Goal: Task Accomplishment & Management: Use online tool/utility

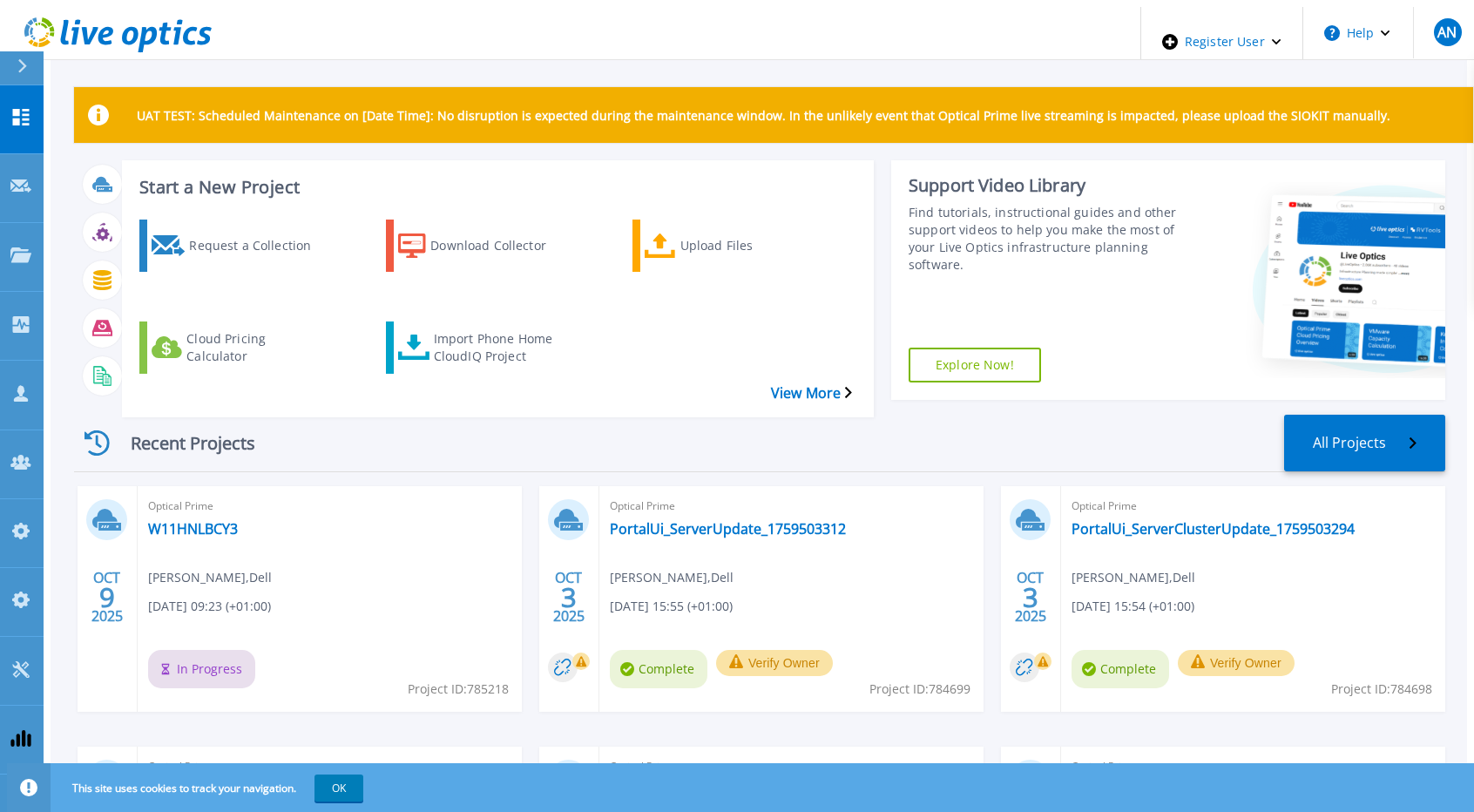
click at [146, 18] on icon at bounding box center [117, 36] width 187 height 36
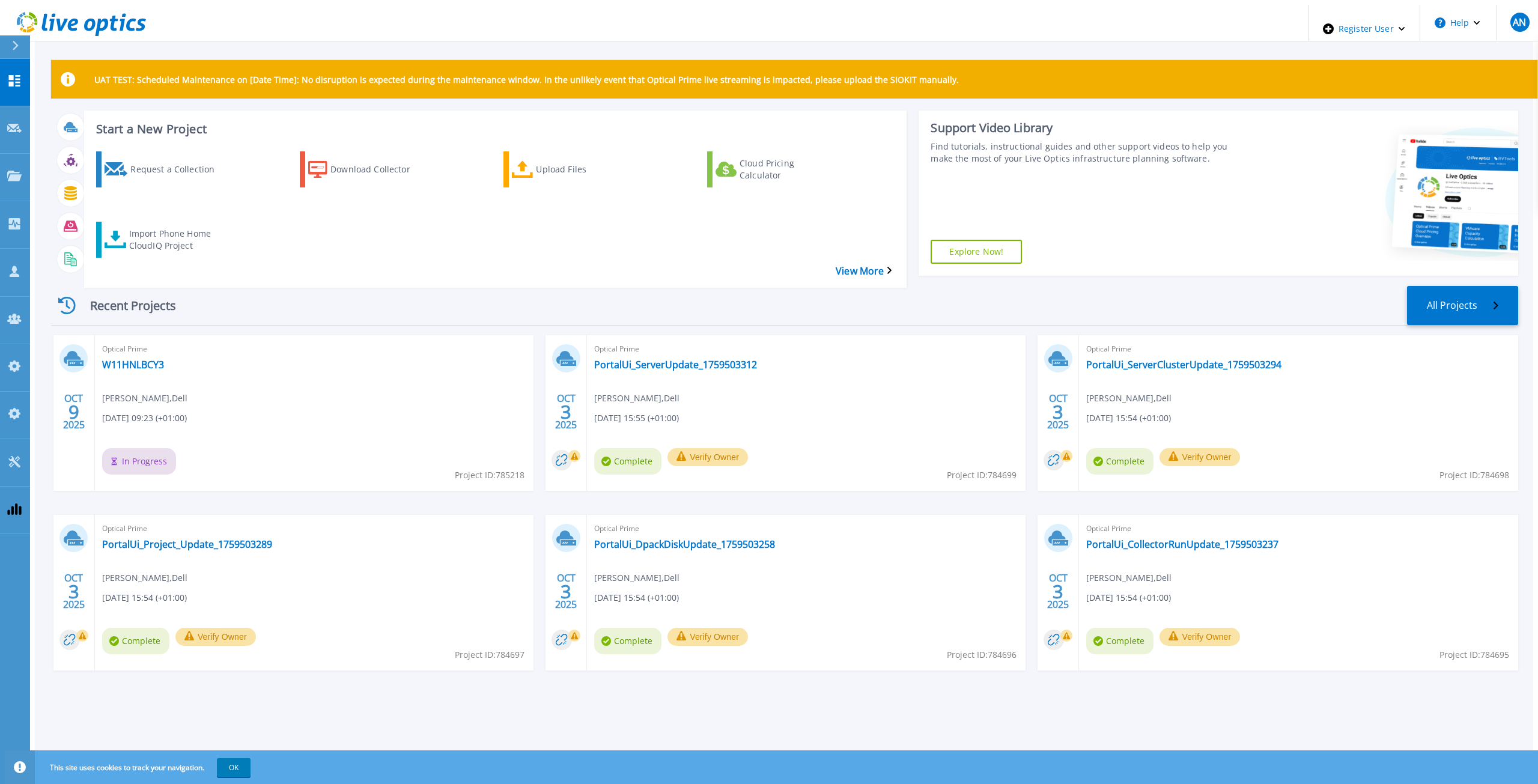
click at [298, 53] on div "Recent Projects All Projects" at bounding box center [785, 306] width 1467 height 39
click at [677, 298] on div "Recent Projects All Projects" at bounding box center [785, 306] width 1467 height 39
click at [634, 276] on div "Recent Projects All Projects OCT 9 2025 Optical Prime W11HNLBCY3 Anthony Nyhan …" at bounding box center [785, 490] width 1467 height 428
click at [719, 290] on div "Recent Projects All Projects" at bounding box center [785, 306] width 1467 height 39
click at [484, 298] on div "Recent Projects All Projects" at bounding box center [785, 306] width 1467 height 39
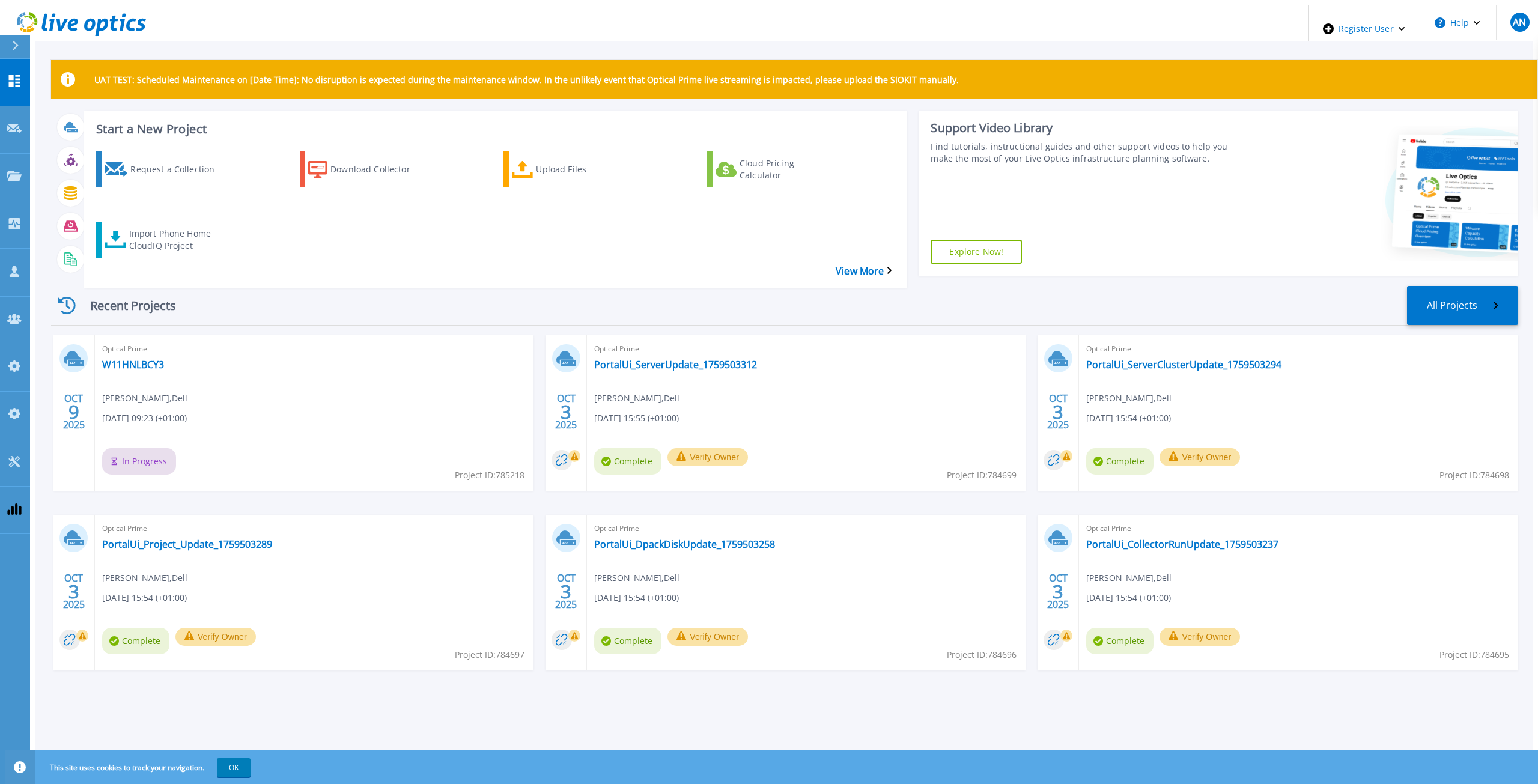
click at [420, 291] on div "Recent Projects All Projects" at bounding box center [785, 306] width 1467 height 39
click at [414, 304] on div "Recent Projects All Projects OCT 9 2025 Optical Prime W11HNLBCY3 Anthony Nyhan …" at bounding box center [785, 490] width 1467 height 428
click at [579, 172] on div "Upload Files" at bounding box center [584, 169] width 96 height 30
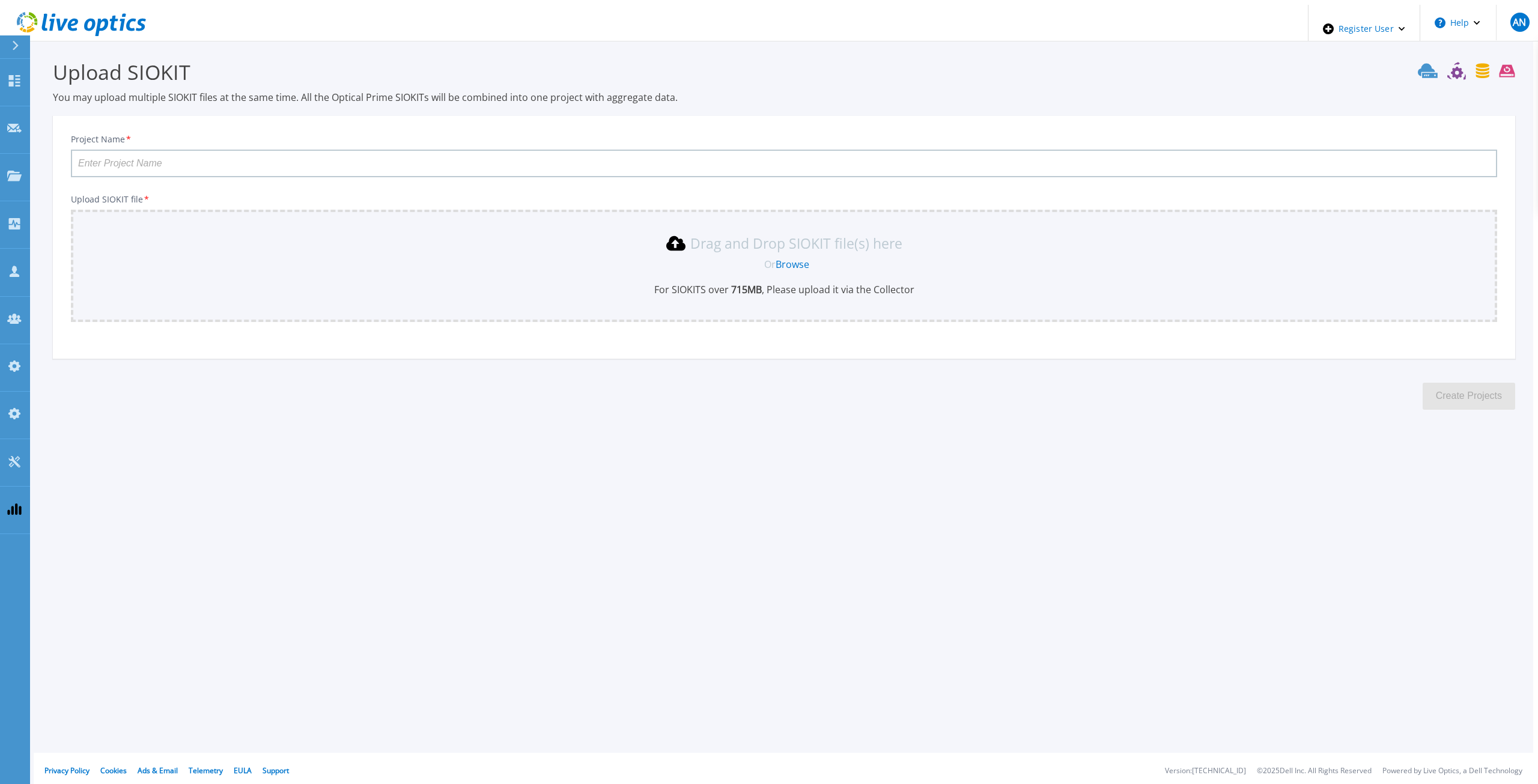
click at [589, 150] on input "Project Name *" at bounding box center [784, 163] width 1426 height 28
type input "P"
type input "OP SIOKIT test"
click at [794, 259] on link "Browse" at bounding box center [793, 264] width 34 height 13
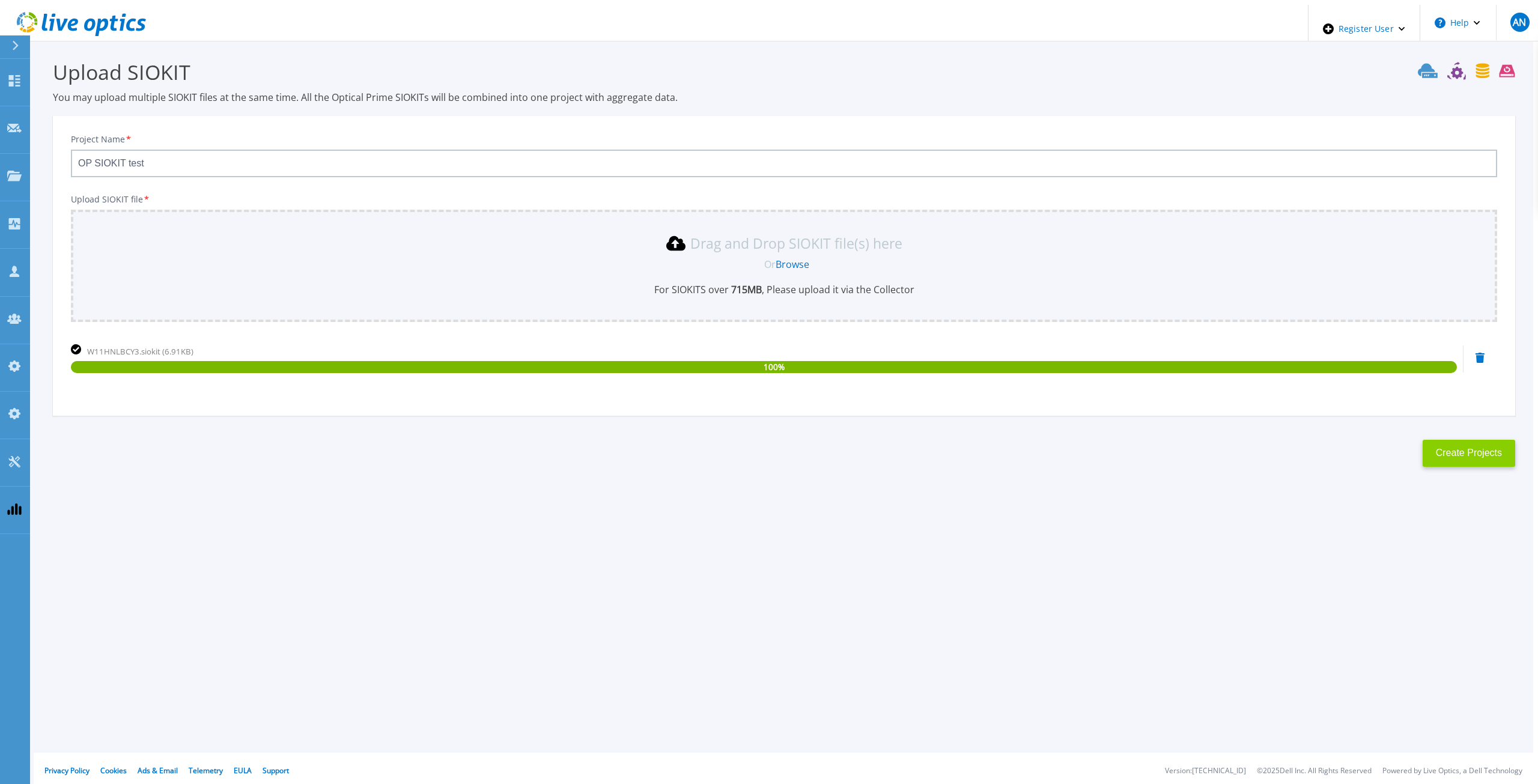
click at [1484, 454] on button "Create Projects" at bounding box center [1469, 453] width 93 height 27
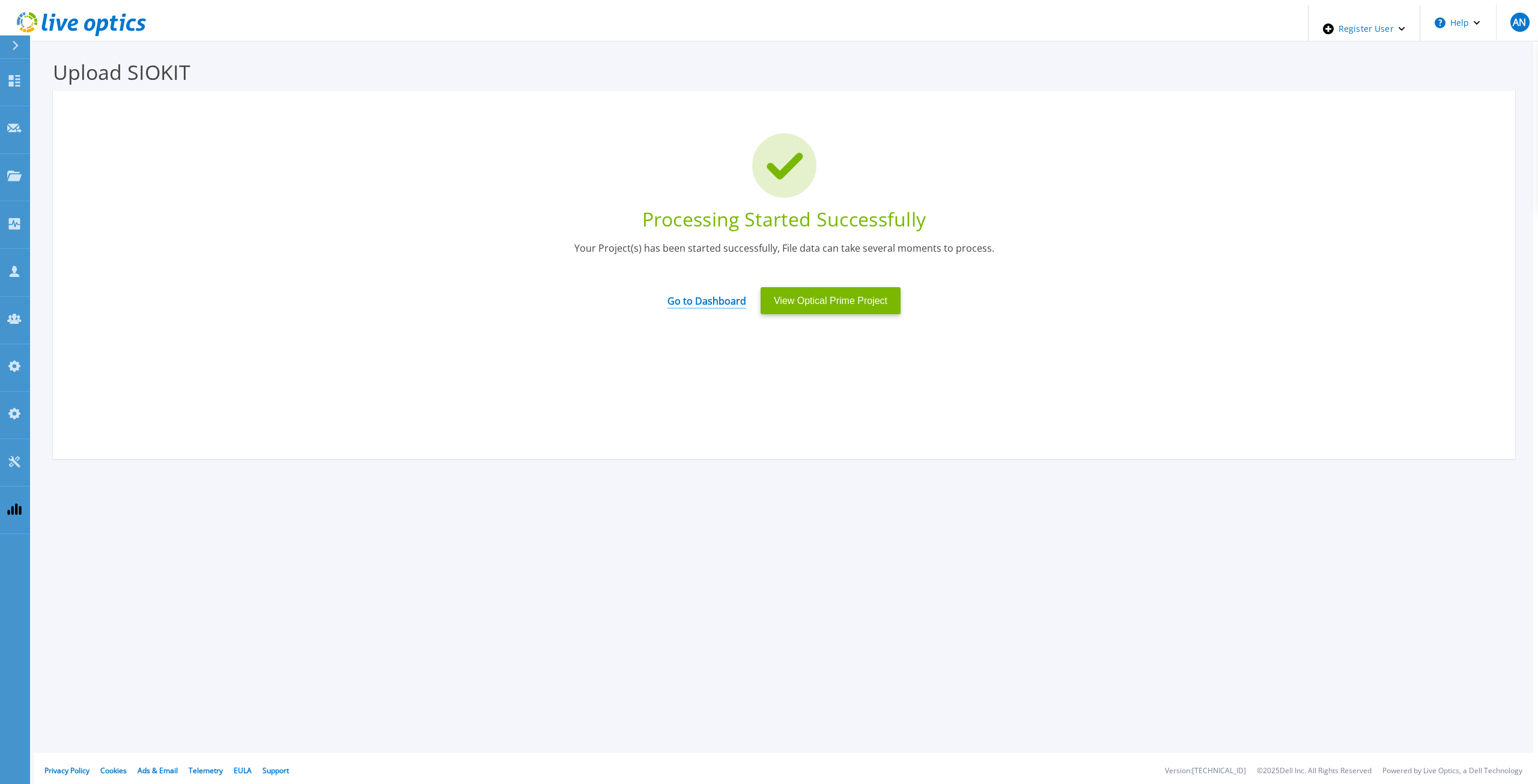
click at [712, 302] on link "Go to Dashboard" at bounding box center [707, 297] width 79 height 23
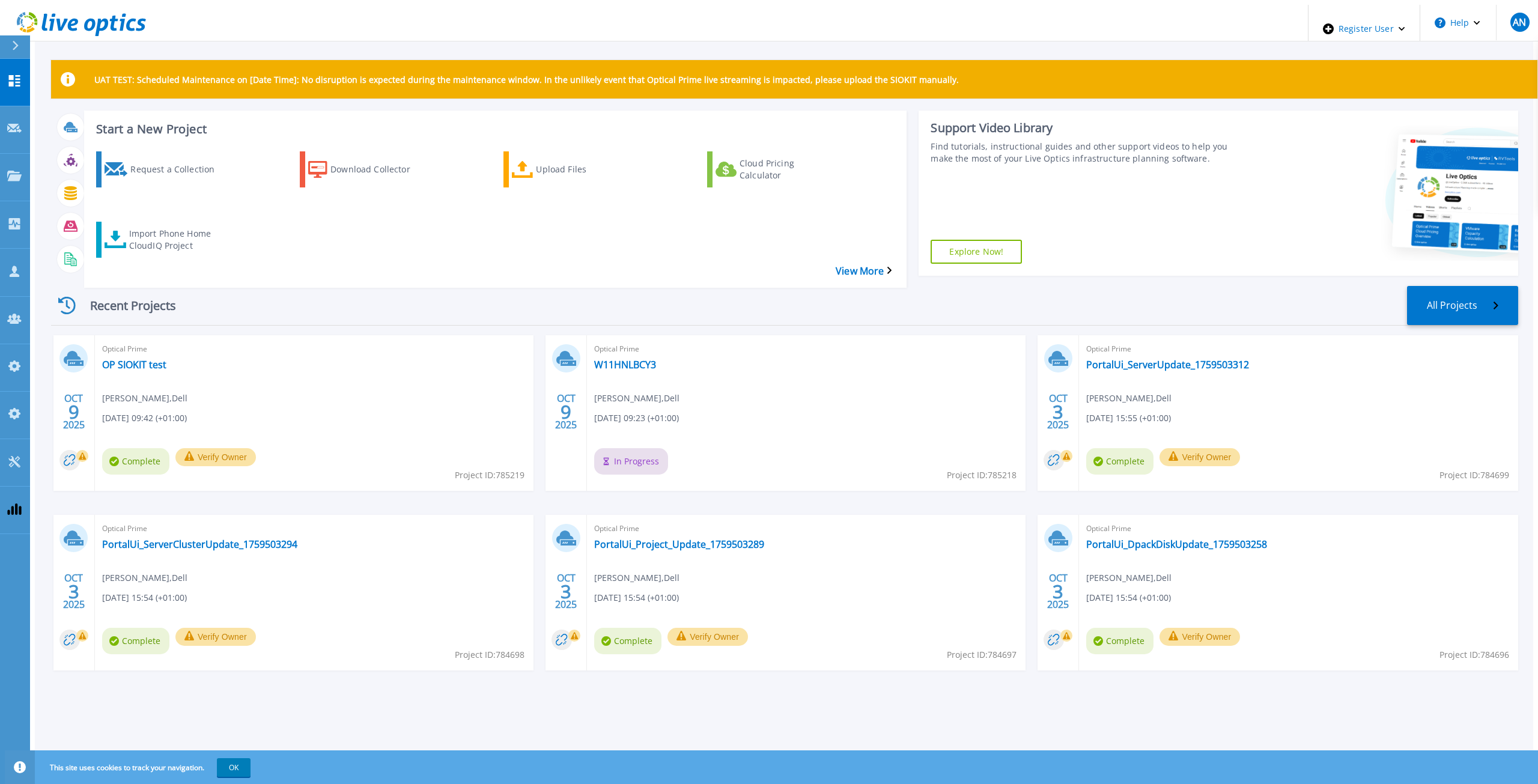
click at [786, 286] on div "Recent Projects All Projects" at bounding box center [785, 306] width 1467 height 39
drag, startPoint x: 781, startPoint y: 280, endPoint x: 773, endPoint y: 286, distance: 10.0
click at [780, 286] on div "Recent Projects All Projects" at bounding box center [785, 306] width 1467 height 39
click at [784, 288] on div "Recent Projects All Projects" at bounding box center [785, 306] width 1467 height 39
click at [385, 286] on div "Recent Projects All Projects" at bounding box center [785, 306] width 1467 height 39
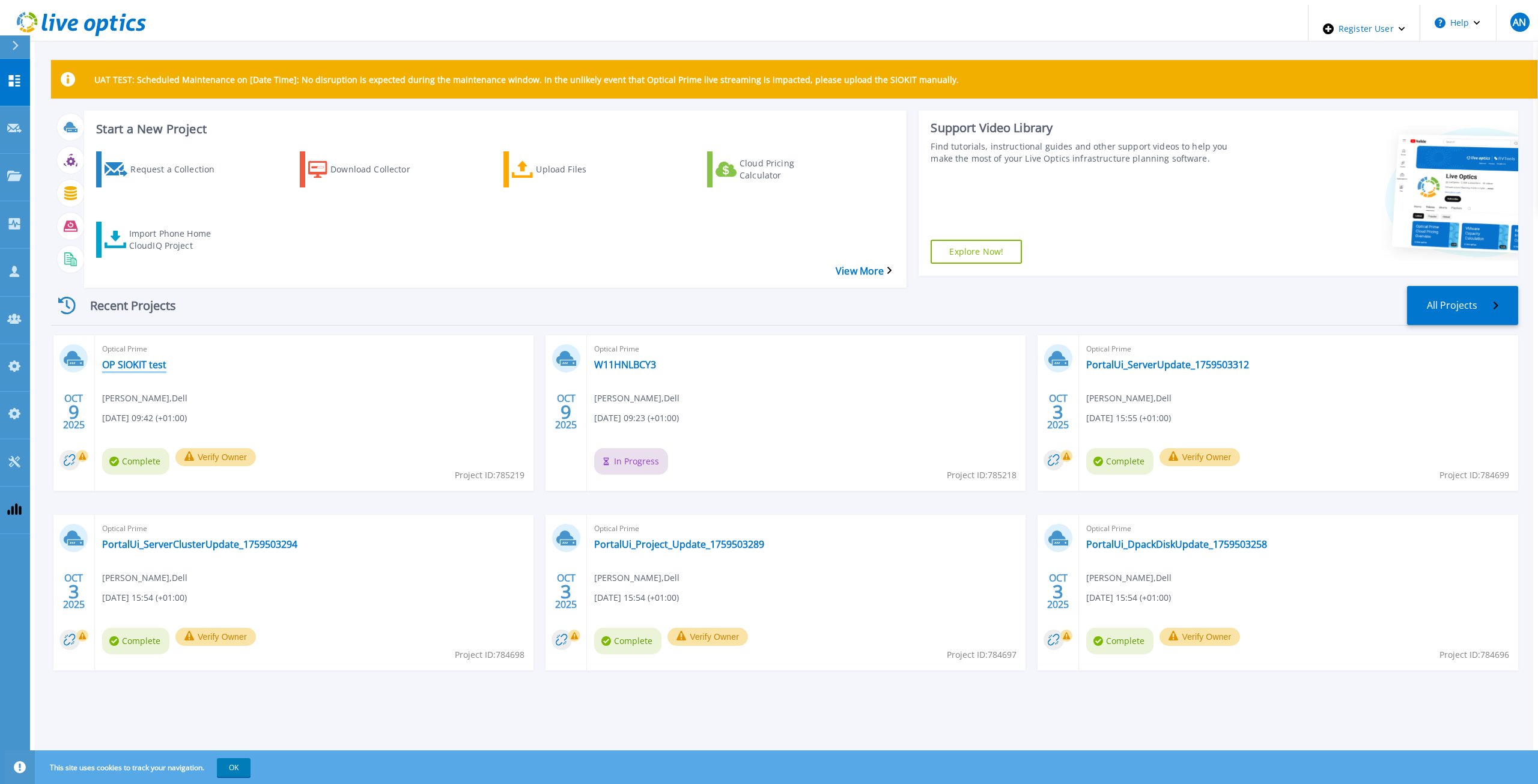
click at [133, 359] on link "OP SIOKIT test" at bounding box center [134, 364] width 64 height 12
click at [556, 286] on div "Recent Projects All Projects" at bounding box center [785, 306] width 1467 height 39
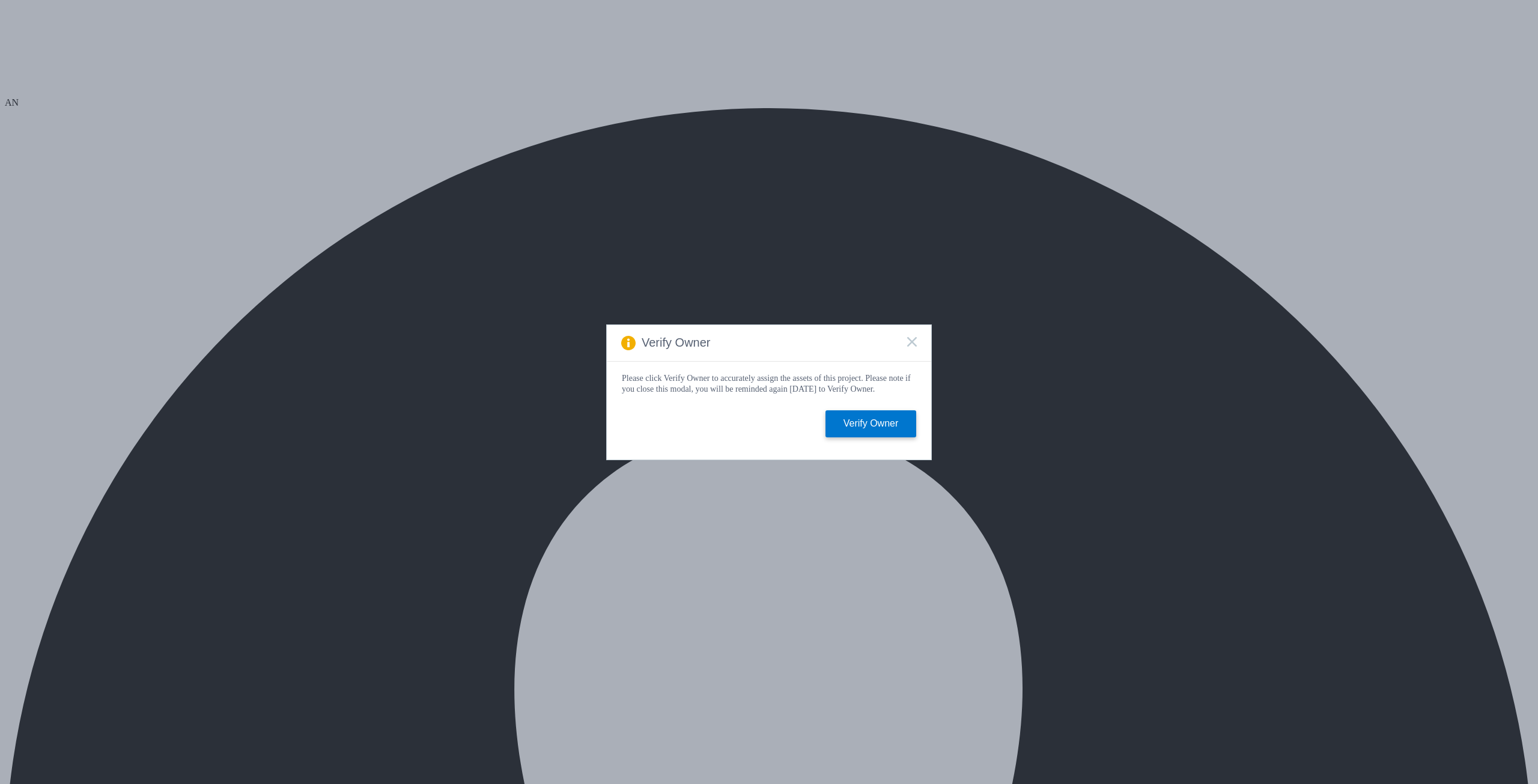
click at [909, 339] on icon at bounding box center [912, 341] width 10 height 10
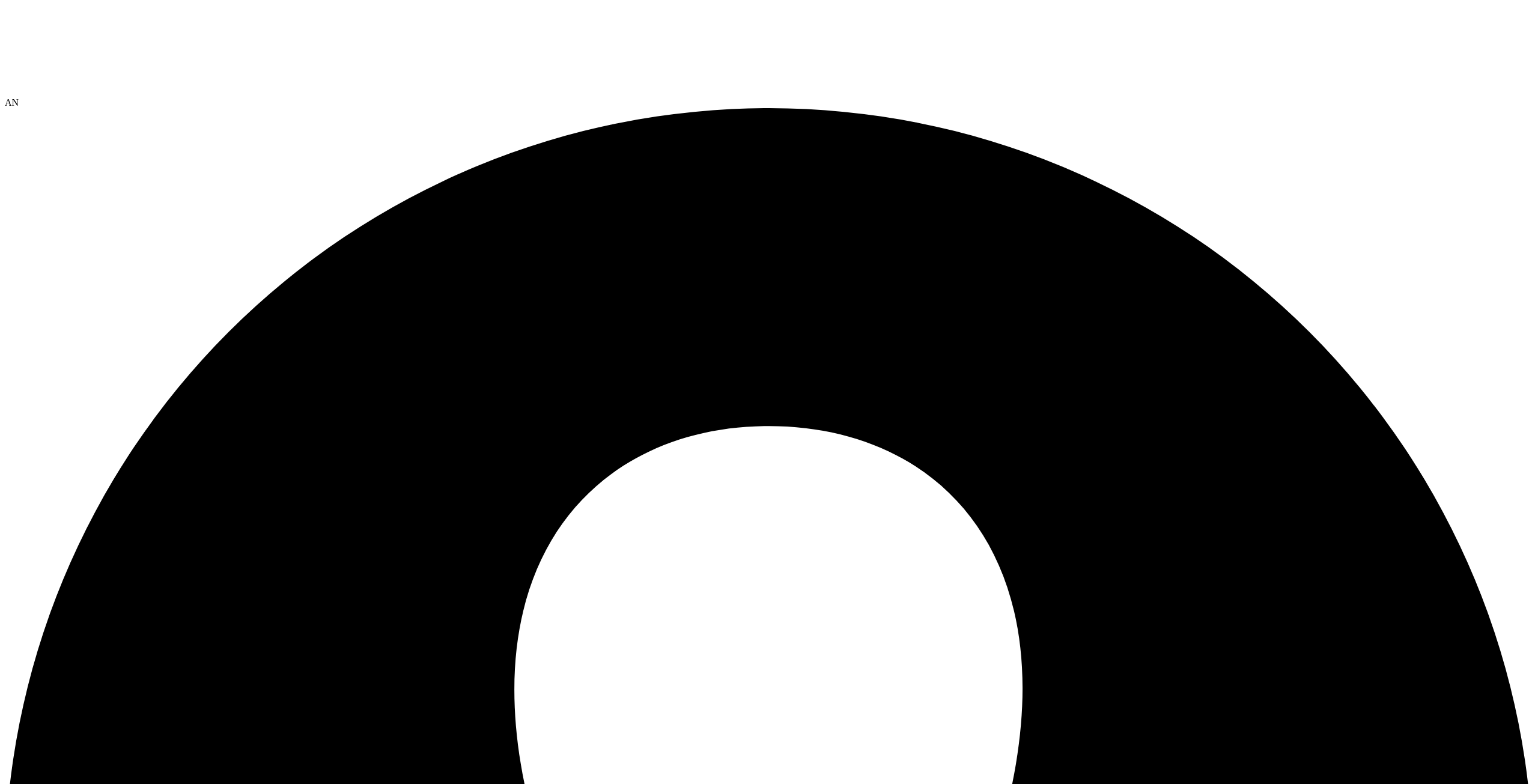
select select "Provisioning Contrast"
drag, startPoint x: 414, startPoint y: 179, endPoint x: 403, endPoint y: 194, distance: 18.6
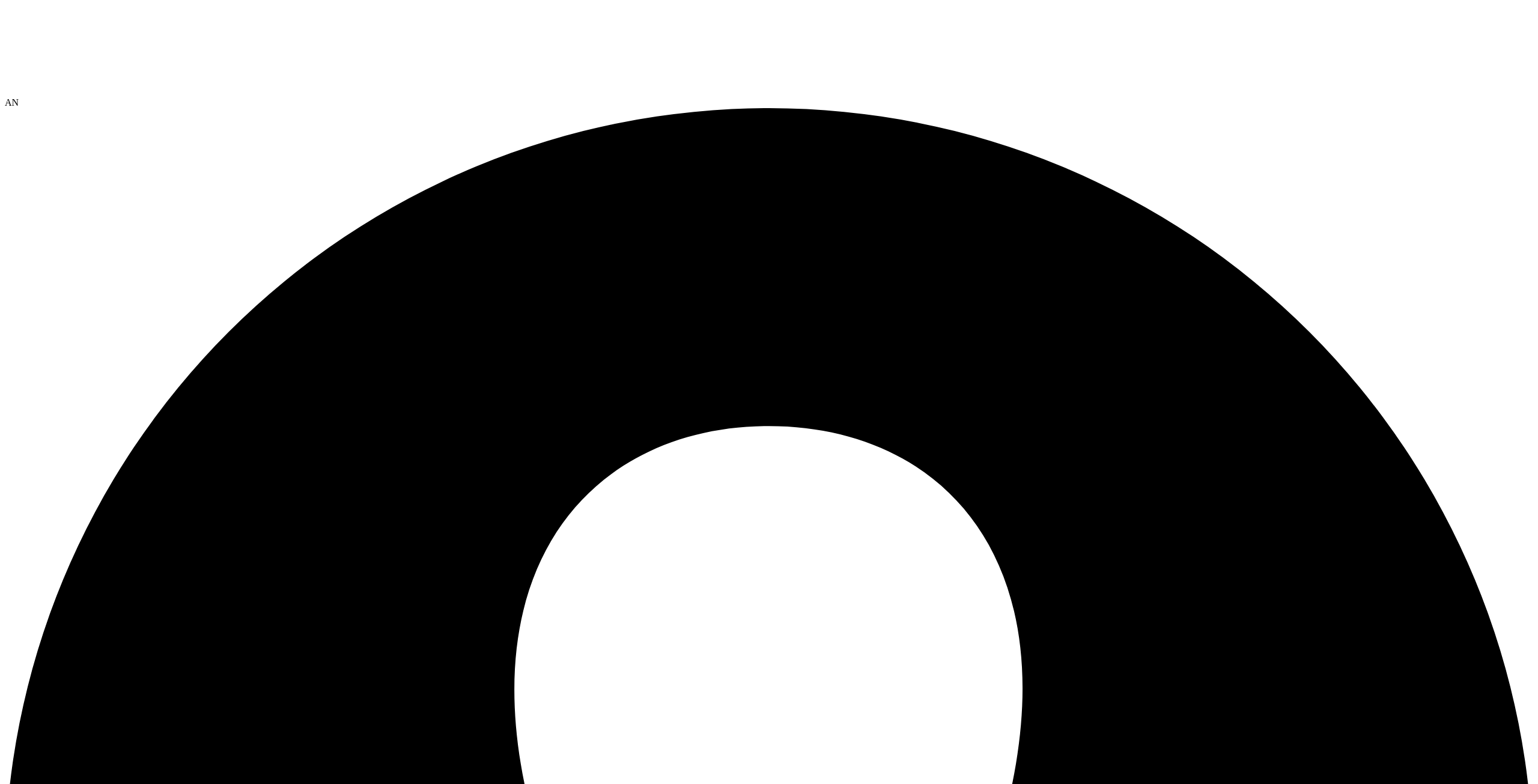
select select "Capacity over Memory"
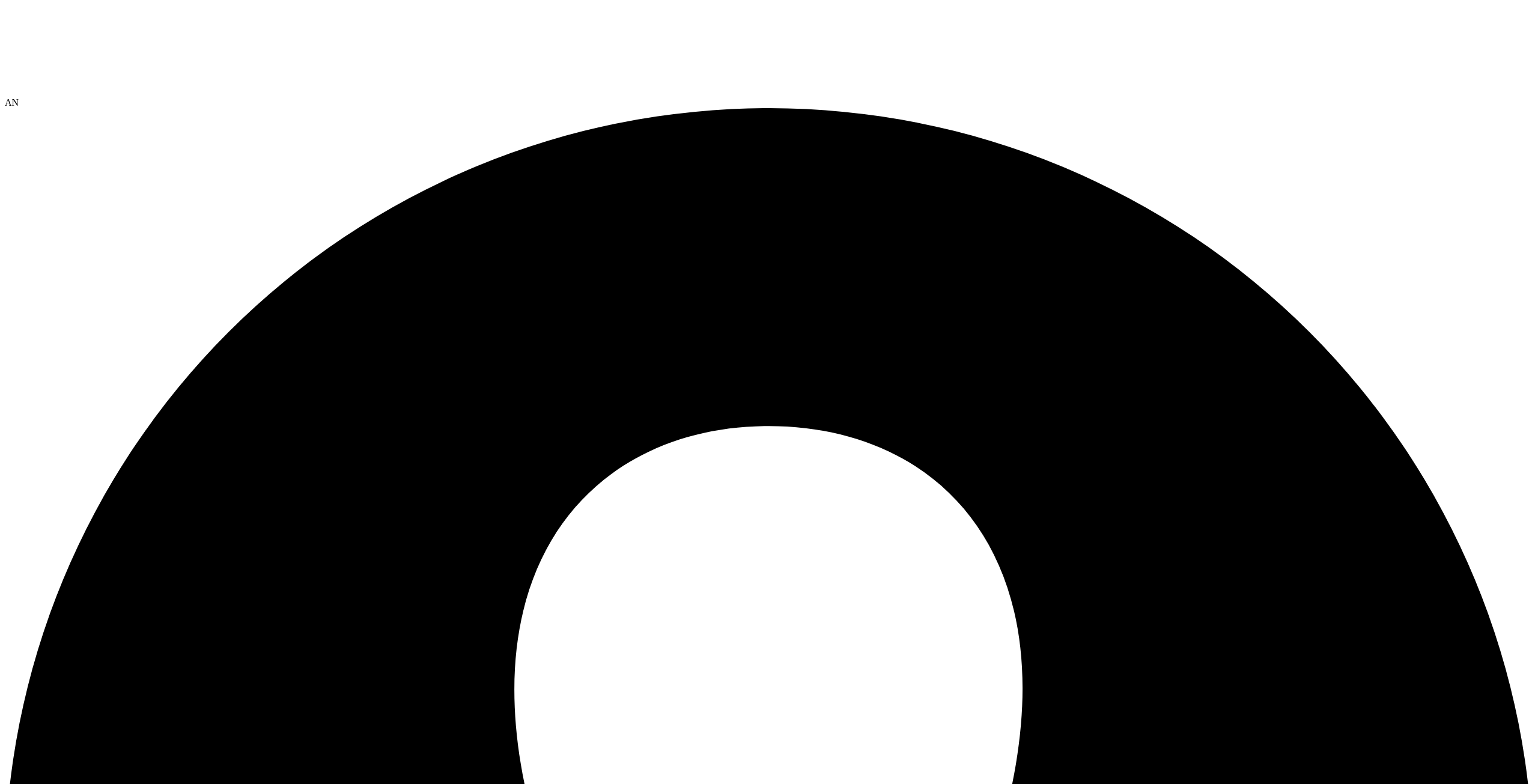
select select "Over Provisioning"
click at [0, 0] on input "Free Peak vCPU" at bounding box center [0, 0] width 0 height 0
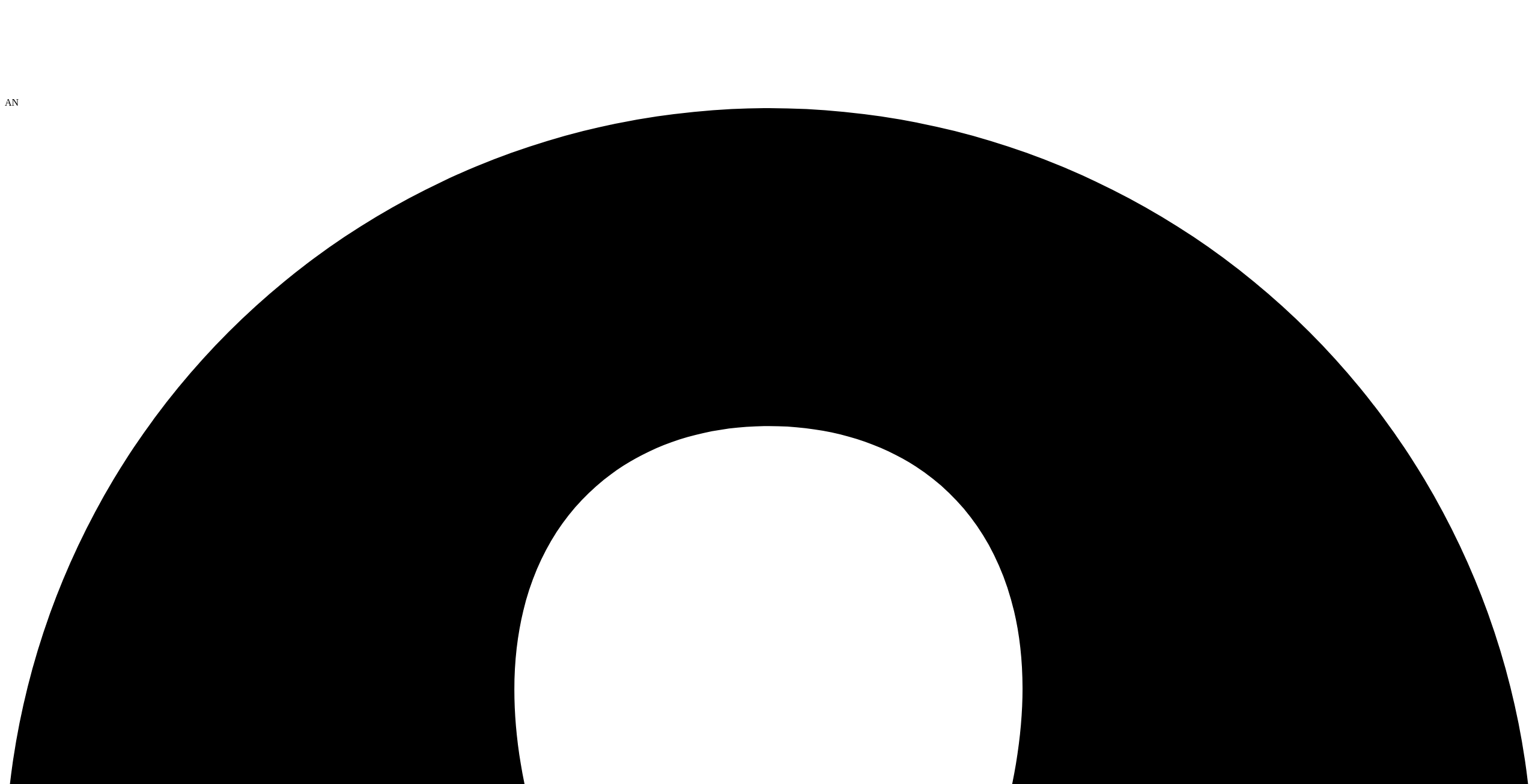
click at [0, 0] on input "Free Avg. vCPU" at bounding box center [0, 0] width 0 height 0
click at [0, 0] on input "Peak Memory (GiB)" at bounding box center [0, 0] width 0 height 0
click at [0, 0] on input "Avg. Memory (GiB)" at bounding box center [0, 0] width 0 height 0
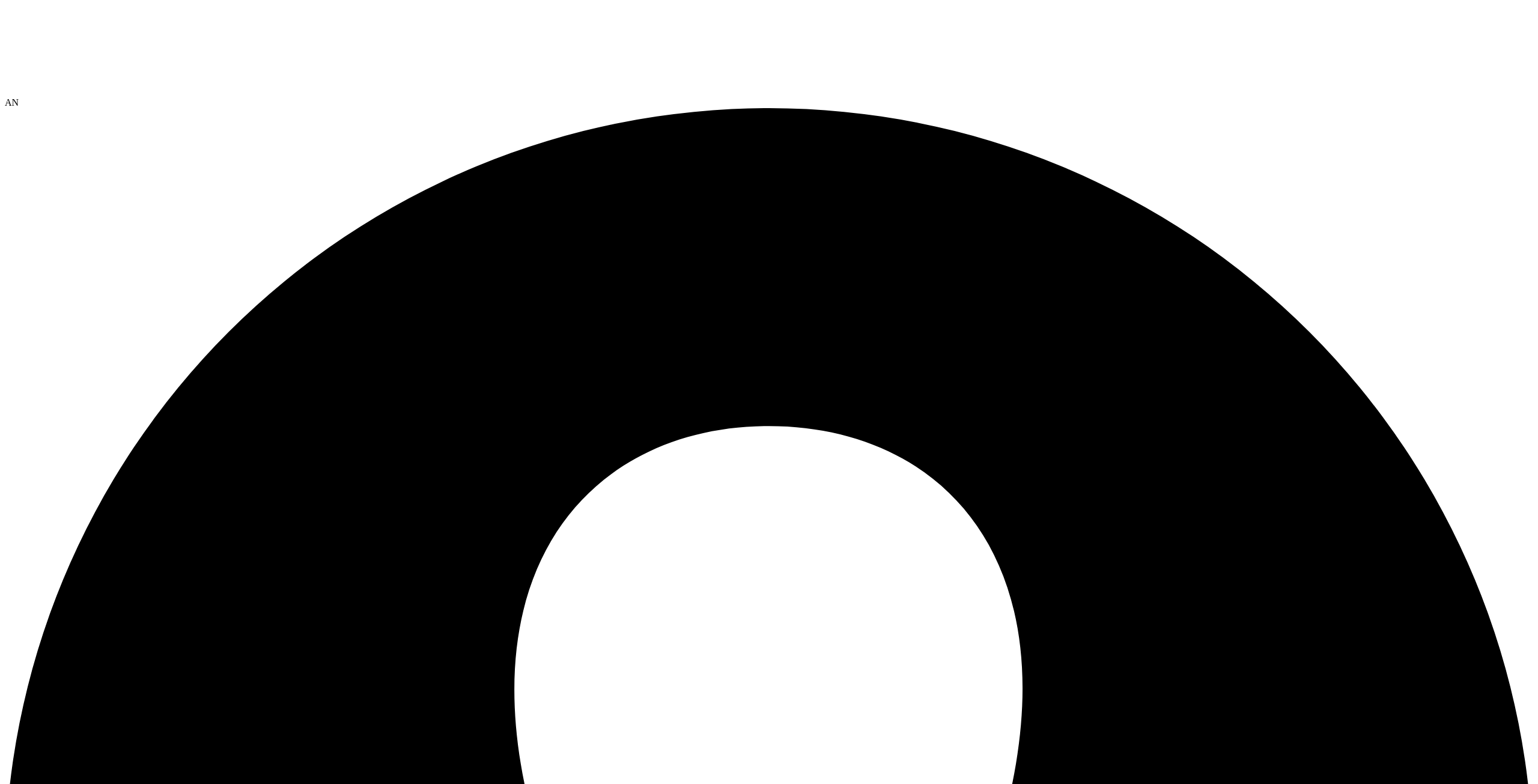
click at [0, 0] on input "Capacity (GiB)" at bounding box center [0, 0] width 0 height 0
